Goal: Task Accomplishment & Management: Use online tool/utility

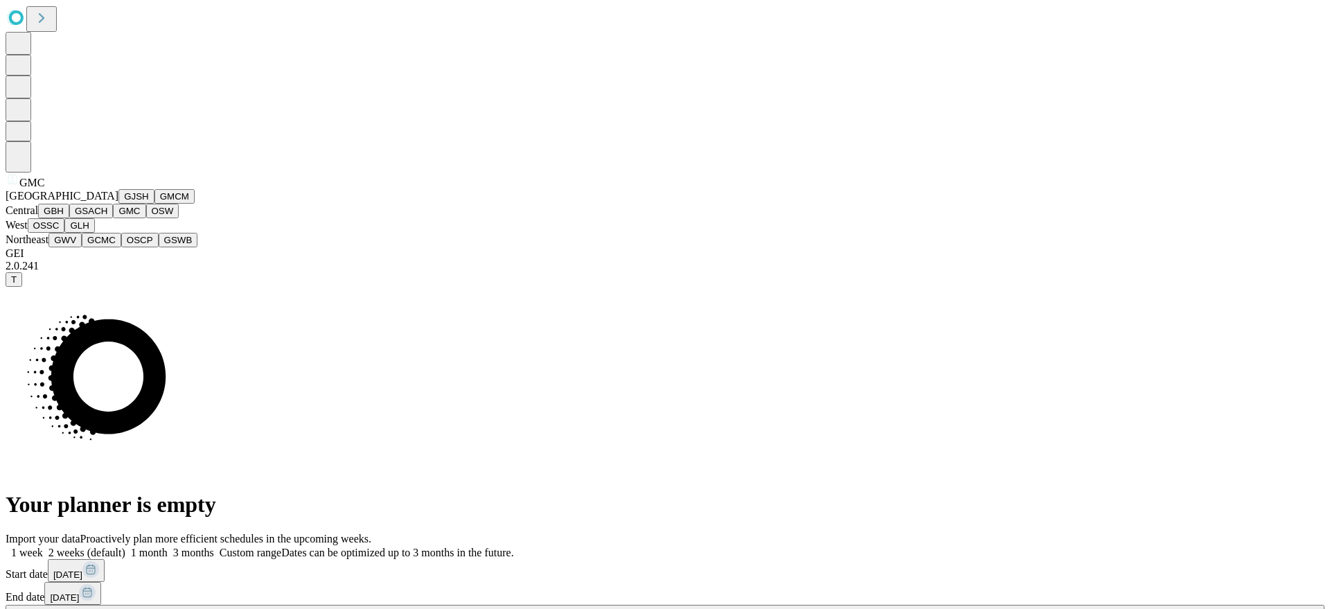
click at [118, 204] on button "GJSH" at bounding box center [136, 196] width 36 height 15
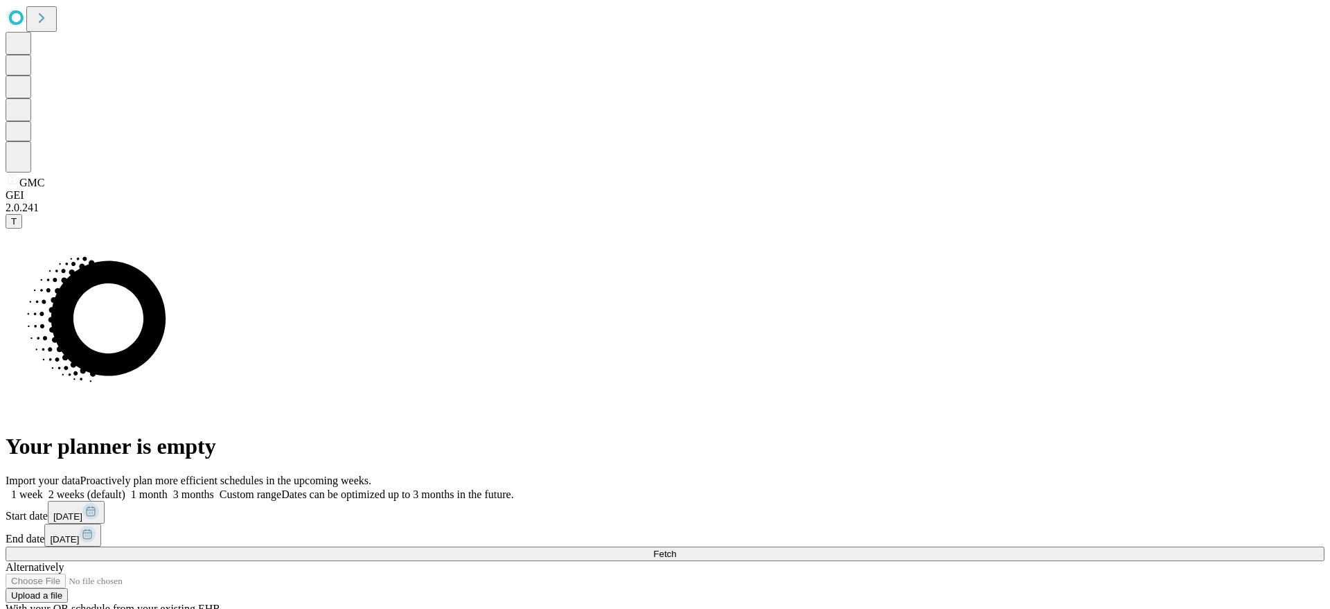
click at [214, 488] on span at bounding box center [214, 494] width 0 height 12
click at [1056, 547] on button "Fetch" at bounding box center [665, 554] width 1319 height 15
click at [970, 547] on button "Fetch" at bounding box center [665, 554] width 1319 height 15
